Goal: Register for event/course

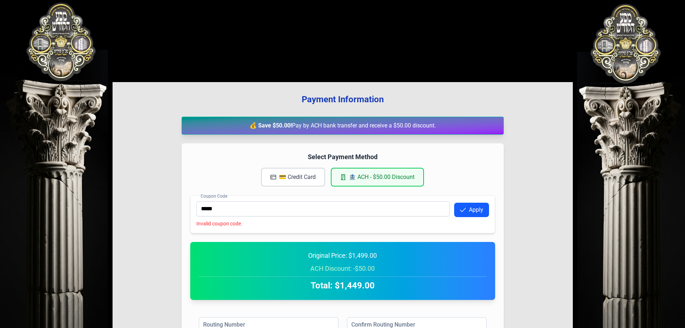
scroll to position [22, 0]
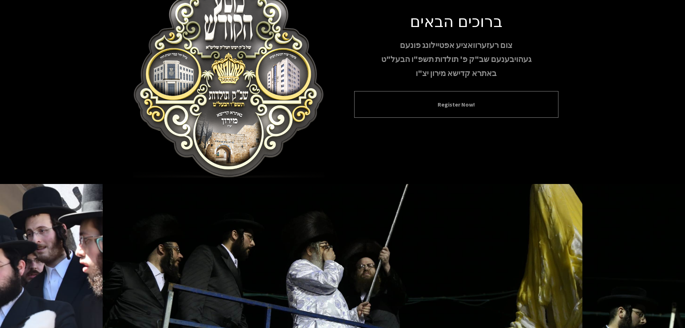
scroll to position [59, 0]
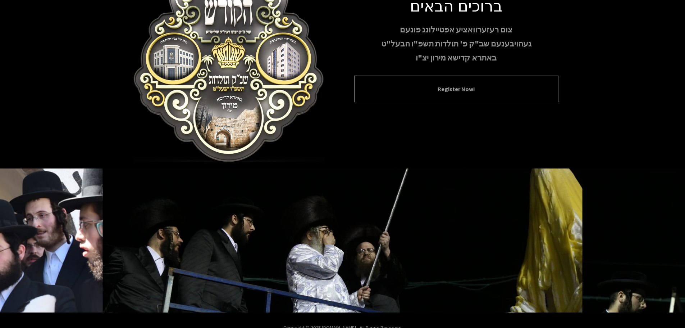
click at [423, 98] on div "Register Now!" at bounding box center [456, 89] width 204 height 27
click at [456, 92] on button "Register Now!" at bounding box center [456, 88] width 186 height 9
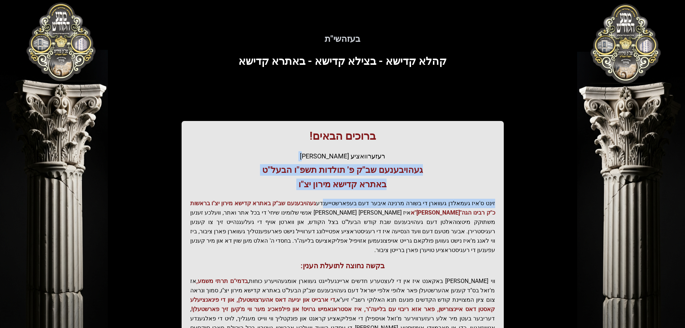
drag, startPoint x: 318, startPoint y: 159, endPoint x: 332, endPoint y: 200, distance: 43.3
click at [332, 200] on div "ברוכים הבאים! רעזערוואציע אפטיילונג פונעם געהויבענעם שב"ק פ' תולדות תשפ"ו הבעל"…" at bounding box center [343, 245] width 322 height 248
click at [332, 200] on p "זינט ס'איז געמאלדן געווארן די בשורה מרנינה איבער דעם בעפארשטייענדע געהויבענעם ש…" at bounding box center [342, 226] width 305 height 56
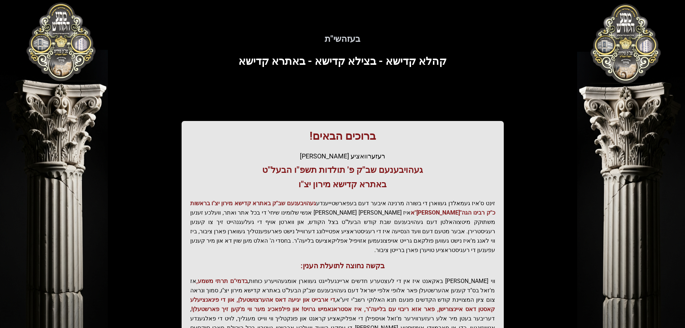
click at [332, 200] on p "זינט ס'איז געמאלדן געווארן די בשורה מרנינה איבער דעם בעפארשטייענדע געהויבענעם ש…" at bounding box center [342, 226] width 305 height 56
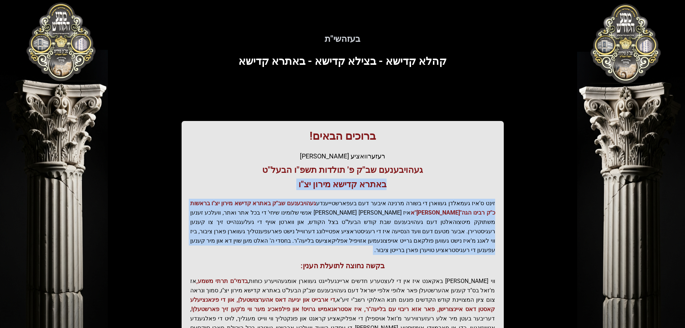
drag, startPoint x: 332, startPoint y: 200, endPoint x: 330, endPoint y: 182, distance: 17.7
click at [330, 182] on div "ברוכים הבאים! רעזערוואציע אפטיילונג פונעם געהויבענעם שב"ק פ' תולדות תשפ"ו הבעל"…" at bounding box center [343, 245] width 322 height 248
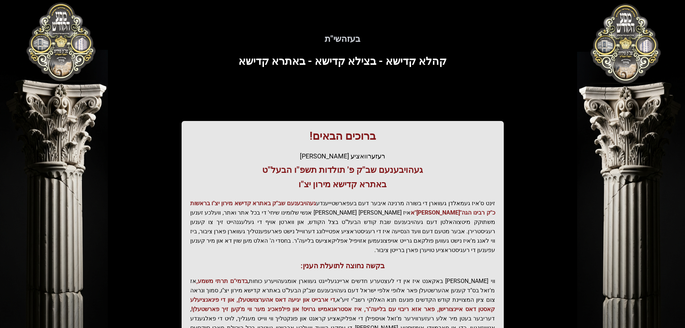
click at [318, 134] on h1 "ברוכים הבאים!" at bounding box center [342, 135] width 305 height 13
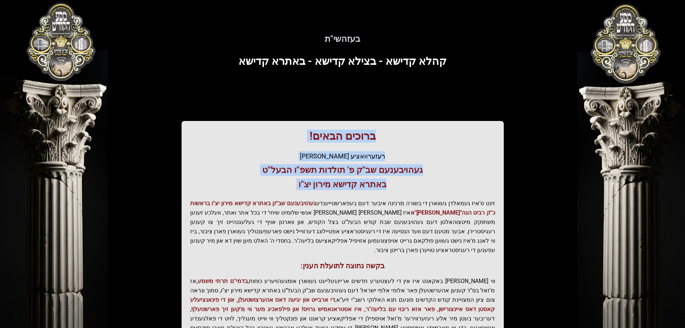
drag, startPoint x: 333, startPoint y: 171, endPoint x: 337, endPoint y: 186, distance: 15.7
click at [337, 186] on div "ברוכים הבאים! רעזערוואציע אפטיילונג פונעם געהויבענעם שב"ק פ' תולדות תשפ"ו הבעל"…" at bounding box center [343, 245] width 322 height 248
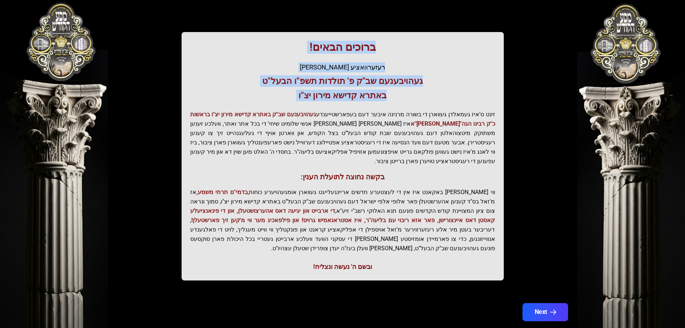
click at [536, 303] on button "Next" at bounding box center [545, 312] width 46 height 18
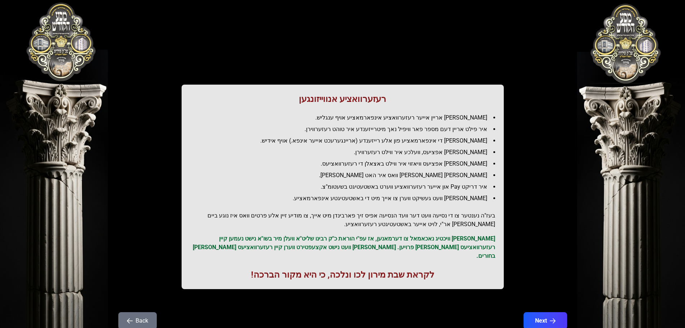
scroll to position [0, 0]
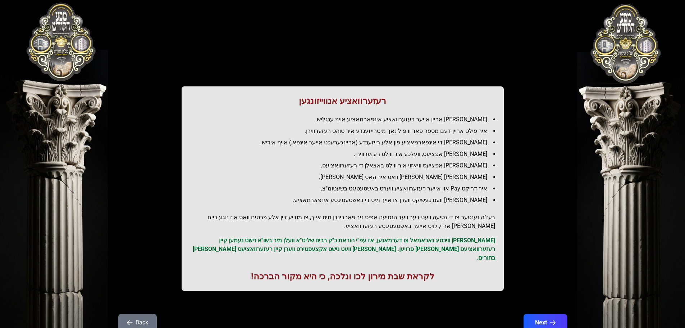
click at [408, 121] on li "[PERSON_NAME] אריין אייער רעזערוואציע אינפארמאציע אויף ענגליש." at bounding box center [345, 119] width 299 height 9
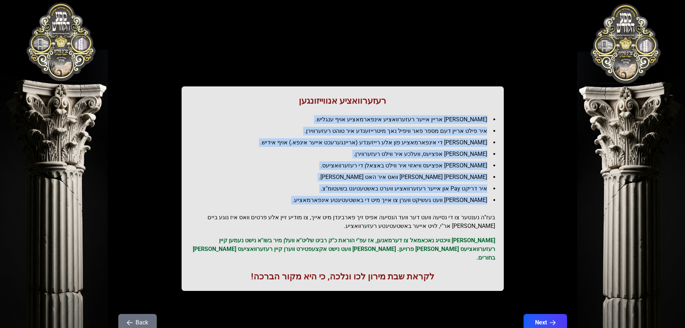
drag, startPoint x: 408, startPoint y: 121, endPoint x: 440, endPoint y: 203, distance: 88.3
click at [440, 203] on ul "[PERSON_NAME] אריין אייער רעזערוואציע אינפארמאציע אויף ענגליש. איר פילט אריין ד…" at bounding box center [342, 159] width 305 height 89
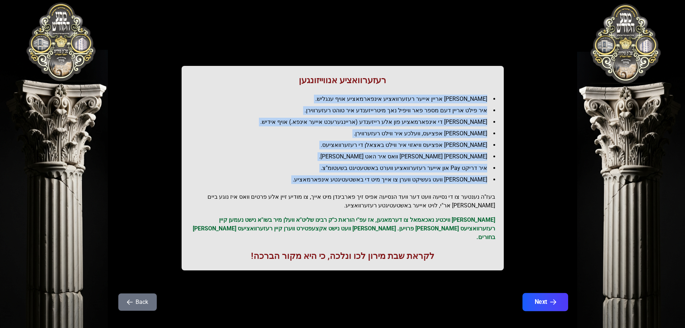
click at [539, 293] on button "Next" at bounding box center [545, 302] width 46 height 18
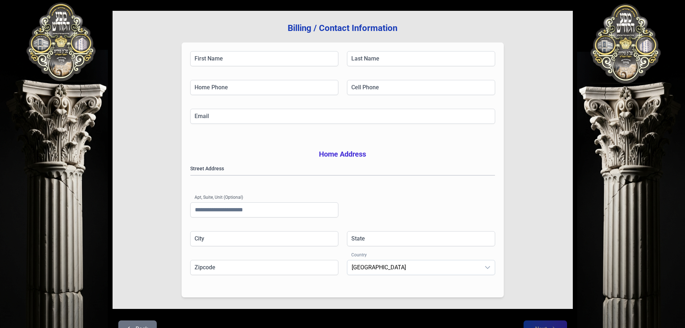
scroll to position [10, 0]
